Goal: Use online tool/utility: Use online tool/utility

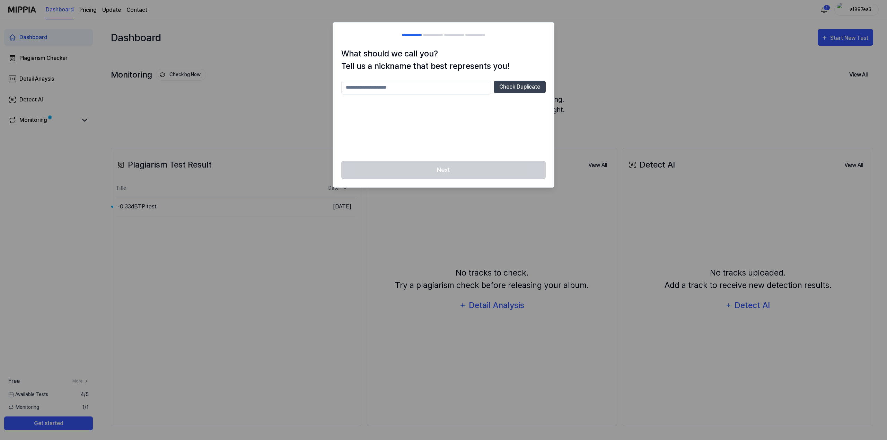
click at [578, 88] on div at bounding box center [443, 220] width 887 height 440
click at [536, 81] on button "Check Duplicate" at bounding box center [520, 87] width 52 height 12
click at [438, 83] on input "text" at bounding box center [416, 88] width 150 height 14
drag, startPoint x: 438, startPoint y: 83, endPoint x: 420, endPoint y: 86, distance: 18.3
click at [420, 86] on input "text" at bounding box center [416, 88] width 150 height 14
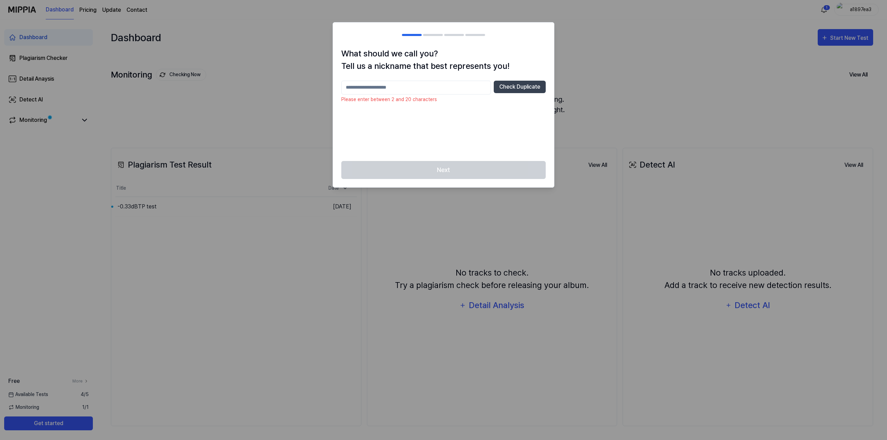
click at [434, 163] on div "Next" at bounding box center [443, 174] width 221 height 27
click at [425, 81] on input "text" at bounding box center [416, 88] width 150 height 14
type input "*"
click at [411, 92] on div "Check Duplicate" at bounding box center [443, 117] width 204 height 72
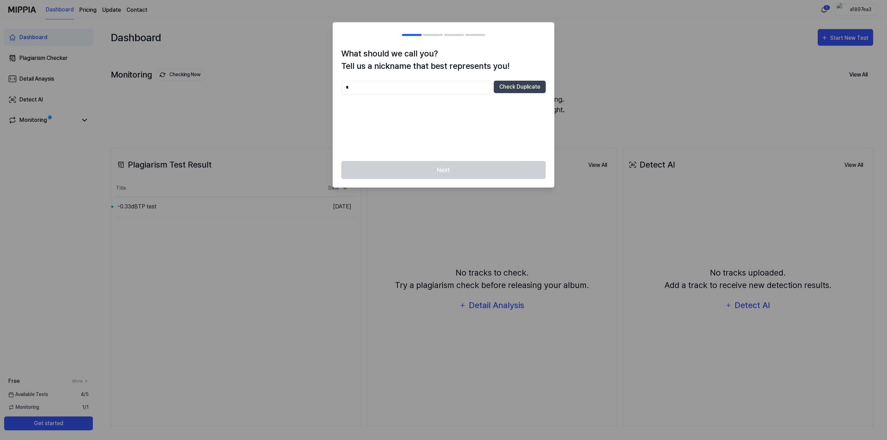
click at [406, 90] on div "Check Duplicate" at bounding box center [443, 117] width 204 height 72
click at [530, 85] on button "Check Duplicate" at bounding box center [520, 87] width 52 height 12
click at [414, 161] on div "Next" at bounding box center [443, 174] width 221 height 27
click at [414, 84] on input "***" at bounding box center [416, 88] width 150 height 14
type input "**********"
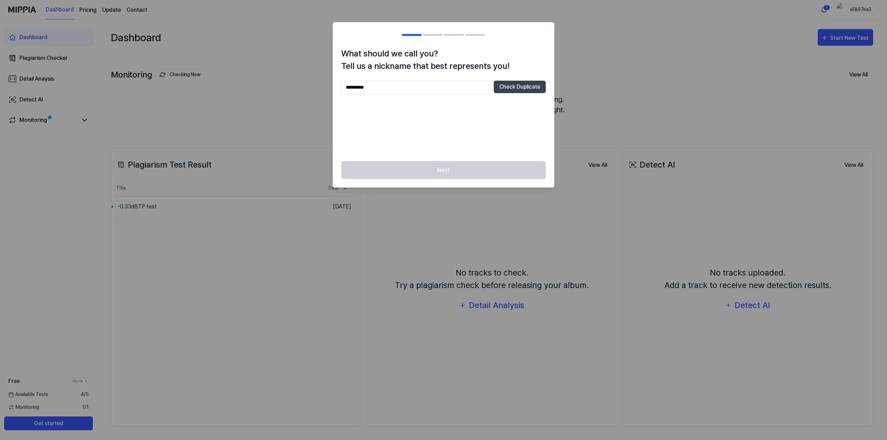
click at [493, 94] on div "**********" at bounding box center [443, 117] width 204 height 72
click at [509, 82] on button "Check Duplicate" at bounding box center [520, 87] width 52 height 12
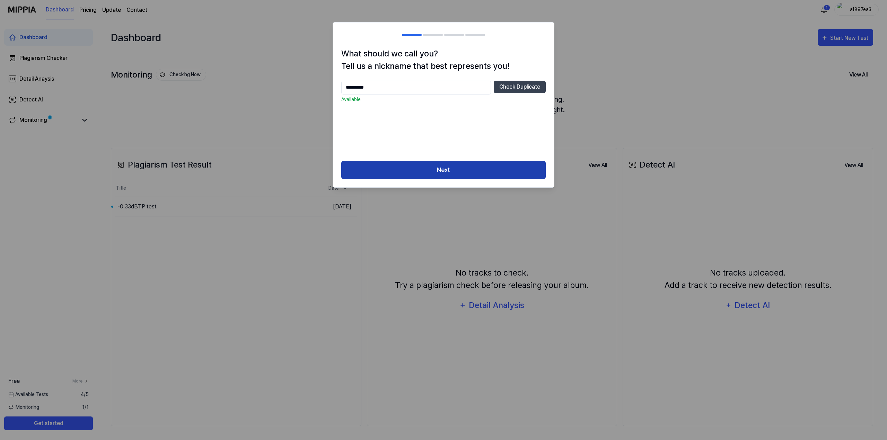
click at [459, 161] on button "Next" at bounding box center [443, 170] width 204 height 18
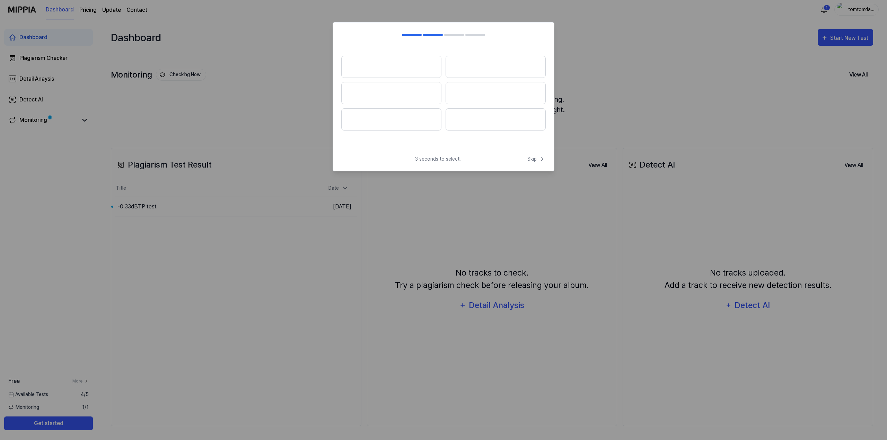
click at [536, 156] on span "Skip" at bounding box center [536, 159] width 18 height 7
click at [534, 149] on div "3 seconds to select! Skip" at bounding box center [443, 155] width 221 height 17
click at [535, 147] on span "Skip" at bounding box center [536, 151] width 20 height 8
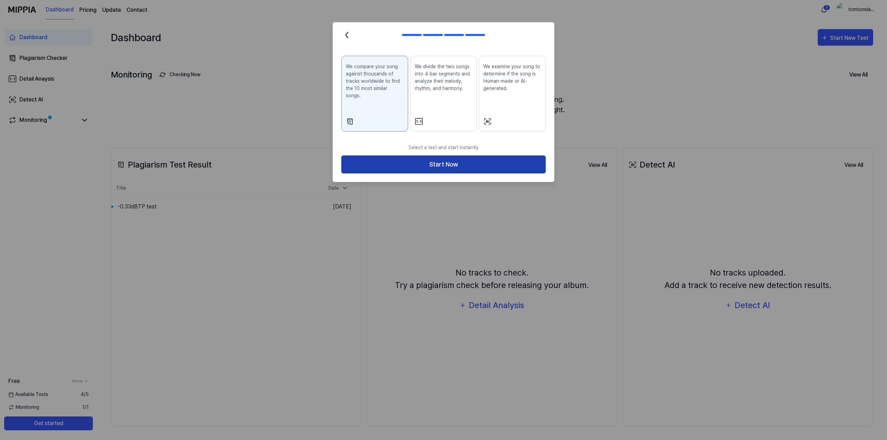
click at [493, 156] on button "Start Now" at bounding box center [443, 165] width 204 height 18
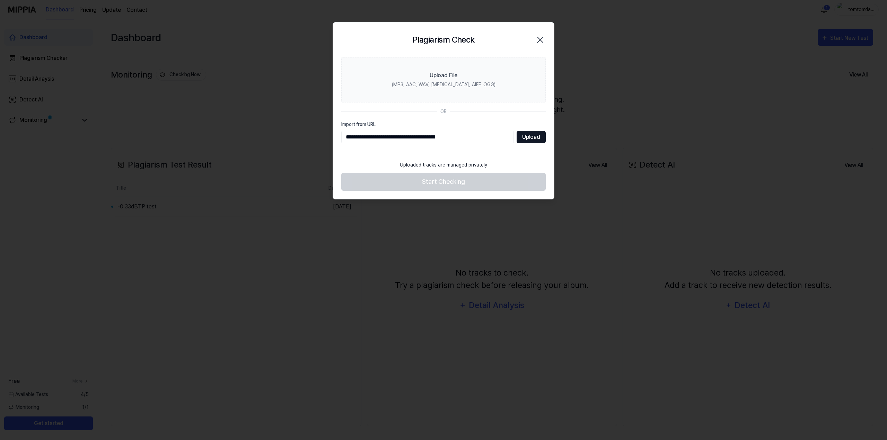
type input "**********"
click at [526, 132] on button "Upload" at bounding box center [531, 137] width 29 height 12
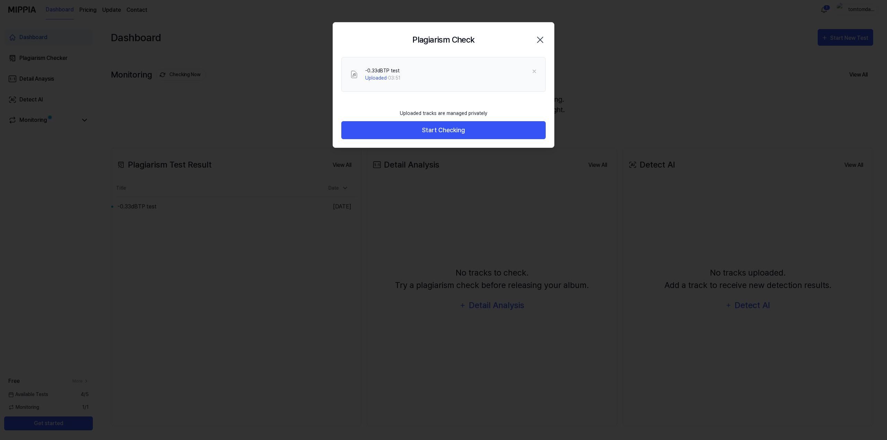
click at [478, 138] on div "Uploaded tracks are managed privately Start Checking" at bounding box center [443, 127] width 221 height 42
click at [474, 135] on div "Uploaded tracks are managed privately Start Checking" at bounding box center [443, 127] width 221 height 42
click at [469, 130] on button "Start Checking" at bounding box center [443, 130] width 204 height 18
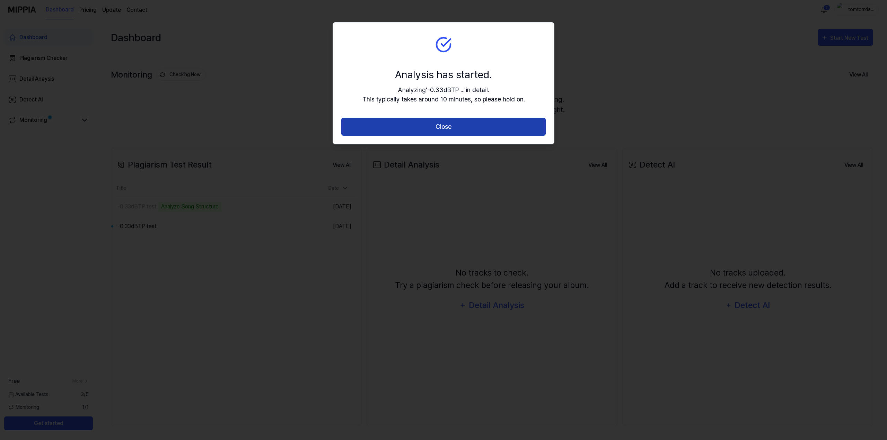
click at [408, 125] on button "Close" at bounding box center [443, 127] width 204 height 18
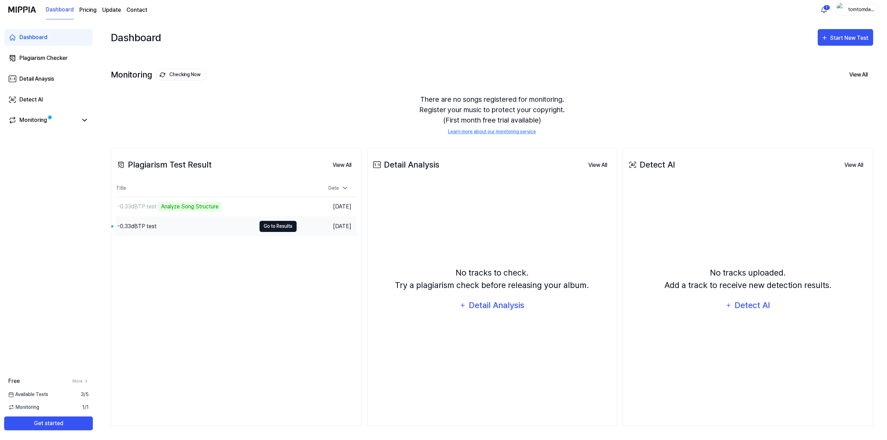
click at [284, 221] on button "Go to Results" at bounding box center [278, 226] width 37 height 11
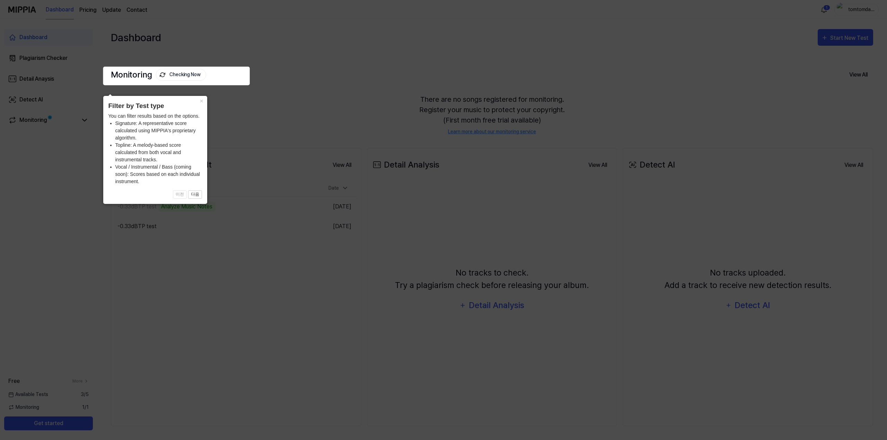
click at [187, 88] on icon at bounding box center [443, 220] width 887 height 440
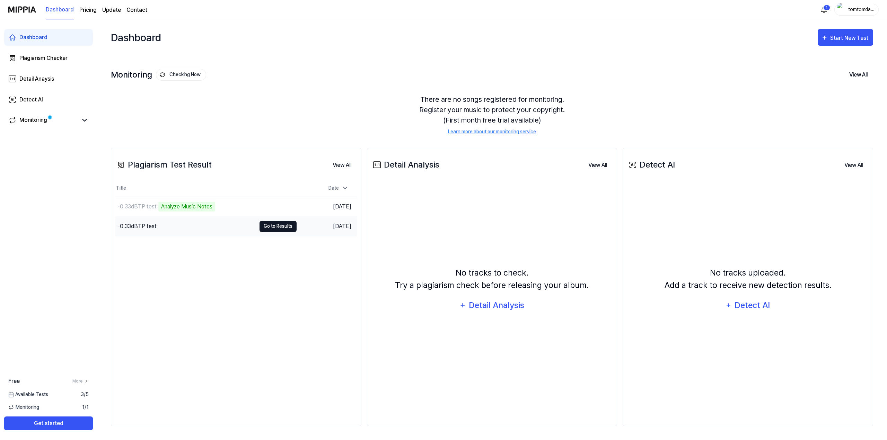
click at [280, 221] on button "Go to Results" at bounding box center [278, 226] width 37 height 11
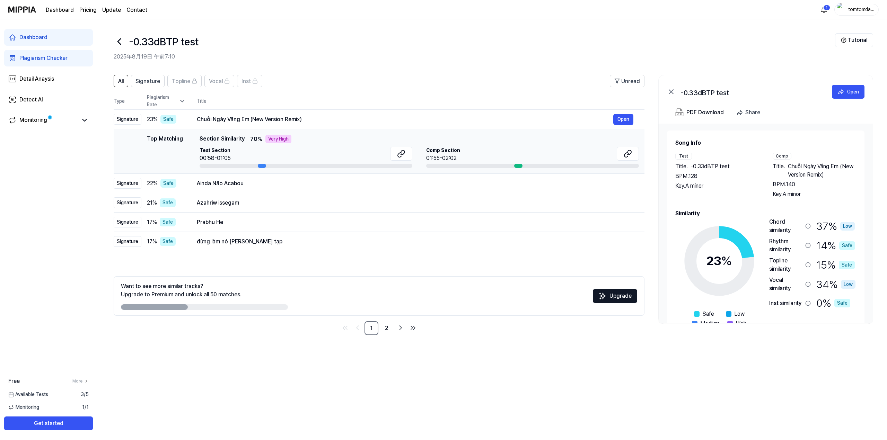
drag, startPoint x: 253, startPoint y: 156, endPoint x: 270, endPoint y: 156, distance: 17.0
click at [270, 164] on div at bounding box center [306, 166] width 213 height 4
click at [633, 178] on button "Open" at bounding box center [623, 183] width 20 height 11
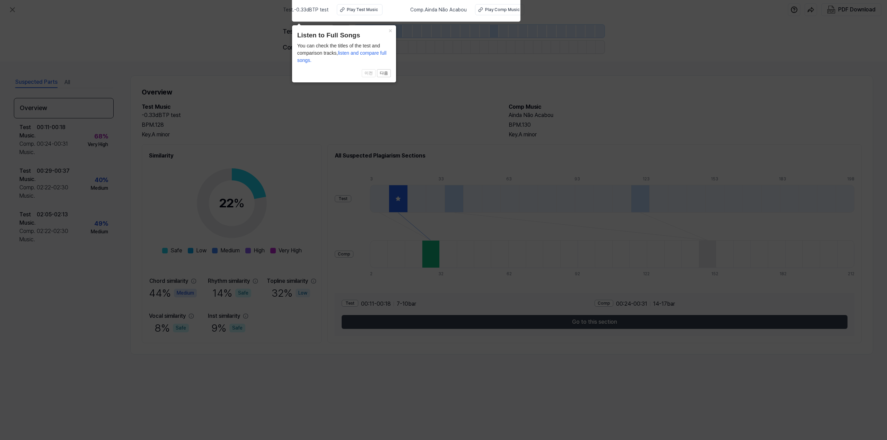
click at [650, 145] on icon at bounding box center [443, 219] width 887 height 444
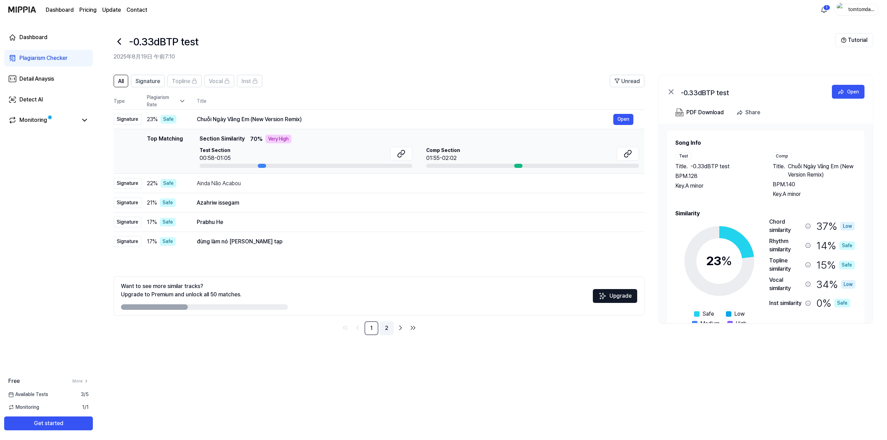
click at [391, 322] on link "2" at bounding box center [387, 329] width 14 height 14
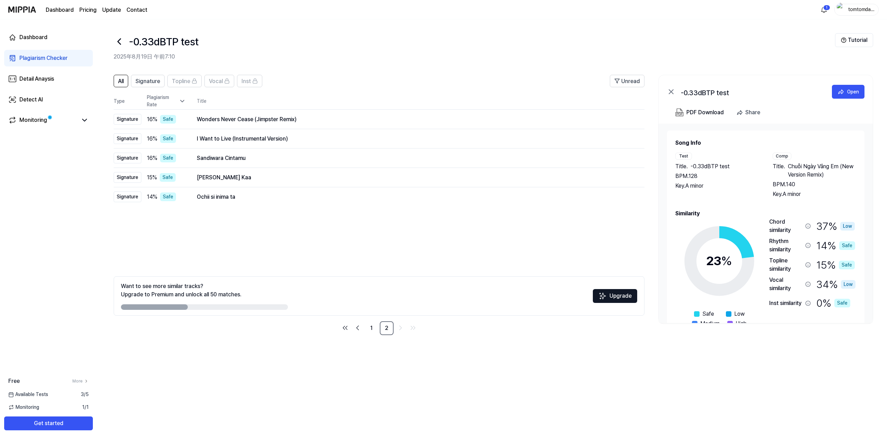
click at [383, 322] on ul "1 2" at bounding box center [379, 329] width 79 height 14
click at [378, 322] on link "1" at bounding box center [372, 329] width 14 height 14
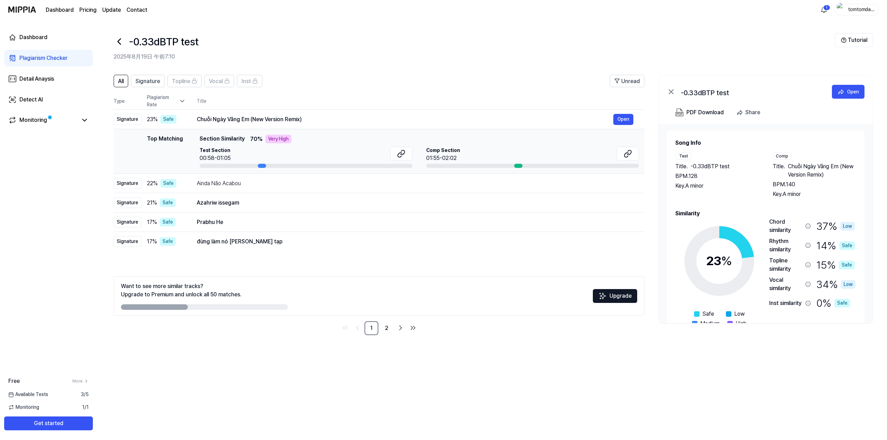
drag, startPoint x: 251, startPoint y: 155, endPoint x: 362, endPoint y: 155, distance: 110.9
click at [270, 164] on div at bounding box center [306, 166] width 213 height 4
click at [405, 150] on icon at bounding box center [403, 152] width 4 height 5
click at [631, 150] on icon at bounding box center [629, 152] width 4 height 5
click at [639, 147] on button at bounding box center [628, 154] width 22 height 14
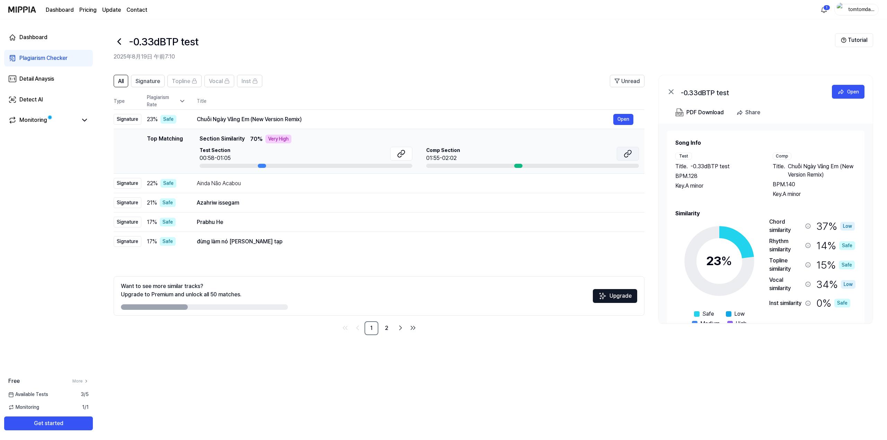
click at [629, 153] on icon at bounding box center [626, 155] width 4 height 5
click at [632, 150] on icon at bounding box center [628, 154] width 8 height 8
click at [401, 150] on icon at bounding box center [401, 154] width 8 height 8
